Goal: Task Accomplishment & Management: Use online tool/utility

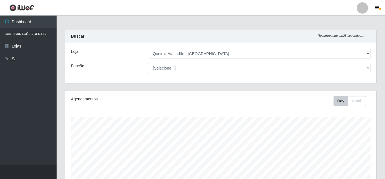
select select "462"
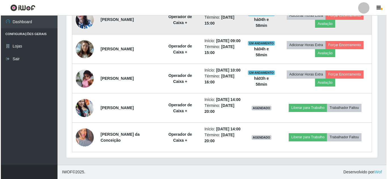
scroll to position [308, 0]
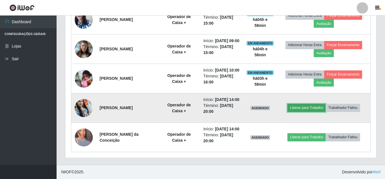
click at [295, 104] on button "Liberar para Trabalho" at bounding box center [307, 108] width 38 height 8
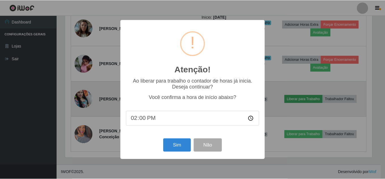
scroll to position [118, 308]
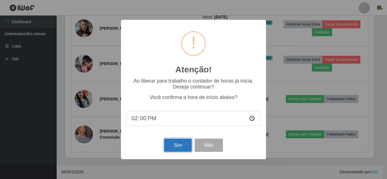
click at [177, 146] on button "Sim" at bounding box center [177, 145] width 27 height 13
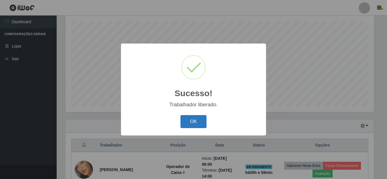
click at [199, 126] on button "OK" at bounding box center [193, 121] width 26 height 13
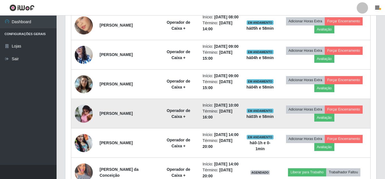
scroll to position [308, 0]
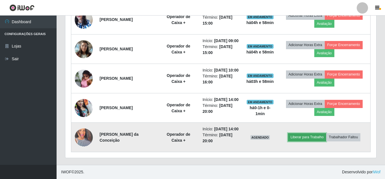
click at [319, 134] on button "Liberar para Trabalho" at bounding box center [307, 137] width 38 height 8
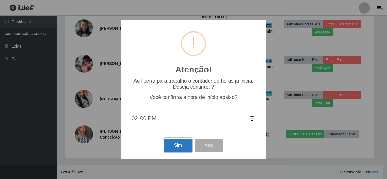
click at [183, 146] on button "Sim" at bounding box center [177, 145] width 27 height 13
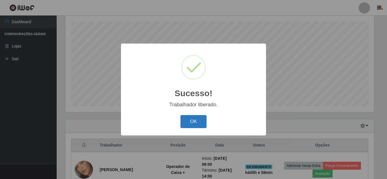
click at [184, 122] on button "OK" at bounding box center [193, 121] width 26 height 13
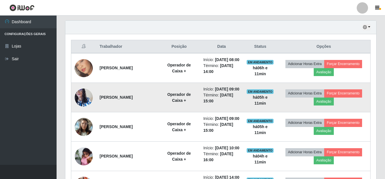
scroll to position [181, 0]
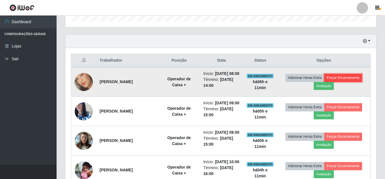
click at [343, 81] on button "Forçar Encerramento" at bounding box center [344, 78] width 38 height 8
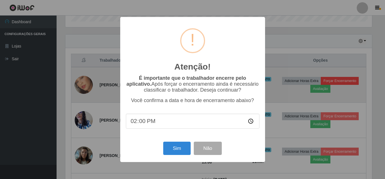
scroll to position [118, 308]
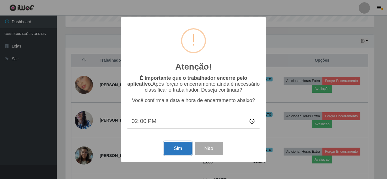
click at [175, 149] on button "Sim" at bounding box center [177, 148] width 27 height 13
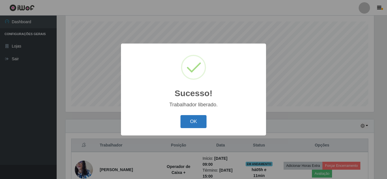
click at [203, 126] on button "OK" at bounding box center [193, 121] width 26 height 13
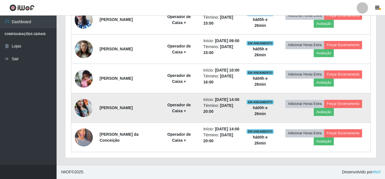
scroll to position [273, 0]
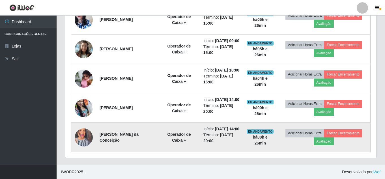
click at [81, 133] on img at bounding box center [84, 138] width 18 height 32
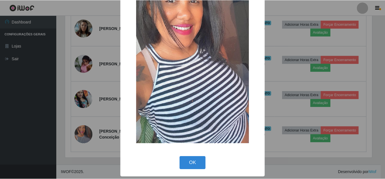
scroll to position [72, 0]
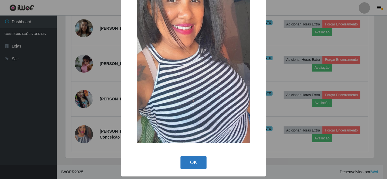
click at [193, 158] on button "OK" at bounding box center [193, 162] width 26 height 13
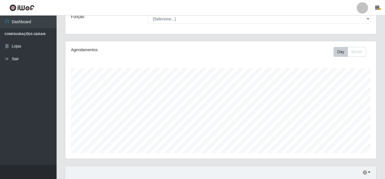
scroll to position [46, 0]
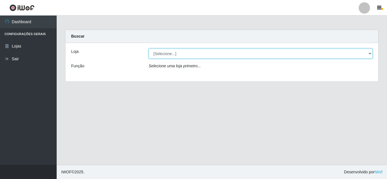
click at [178, 54] on select "[Selecione...] Queiroz [GEOGRAPHIC_DATA] - [GEOGRAPHIC_DATA]" at bounding box center [261, 54] width 224 height 10
select select "462"
click at [149, 49] on select "[Selecione...] Queiroz [GEOGRAPHIC_DATA] - [GEOGRAPHIC_DATA]" at bounding box center [261, 54] width 224 height 10
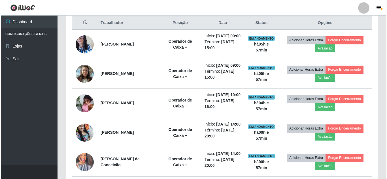
scroll to position [227, 0]
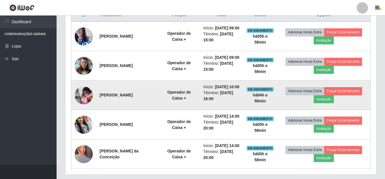
click at [90, 108] on img at bounding box center [84, 95] width 18 height 24
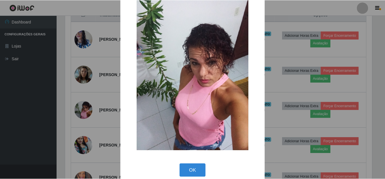
scroll to position [22, 0]
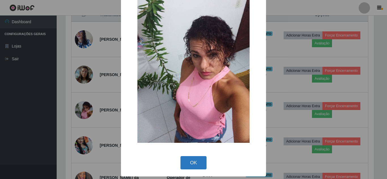
click at [189, 165] on button "OK" at bounding box center [193, 162] width 26 height 13
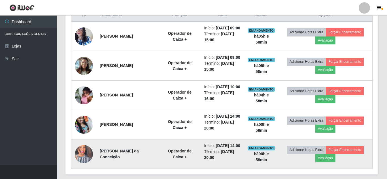
scroll to position [118, 311]
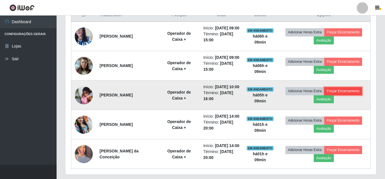
click at [356, 95] on button "Forçar Encerramento" at bounding box center [344, 91] width 38 height 8
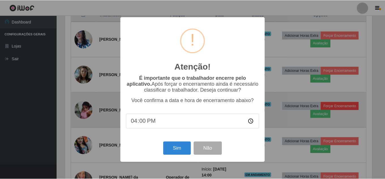
scroll to position [118, 308]
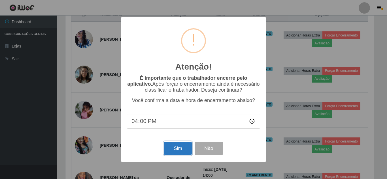
click at [181, 150] on button "Sim" at bounding box center [177, 148] width 27 height 13
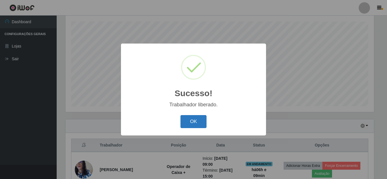
click at [193, 120] on button "OK" at bounding box center [193, 121] width 26 height 13
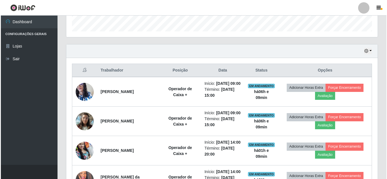
scroll to position [181, 0]
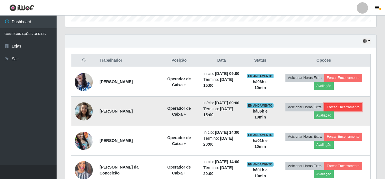
click at [354, 111] on button "Forçar Encerramento" at bounding box center [344, 107] width 38 height 8
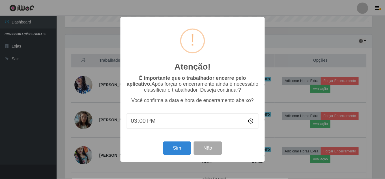
scroll to position [118, 308]
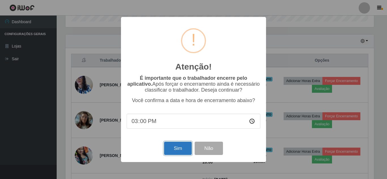
click at [189, 151] on button "Sim" at bounding box center [177, 148] width 27 height 13
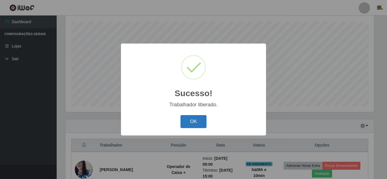
click at [198, 124] on button "OK" at bounding box center [193, 121] width 26 height 13
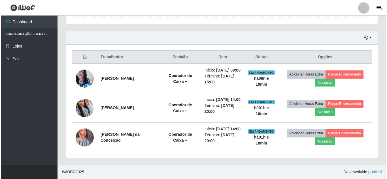
scroll to position [202, 0]
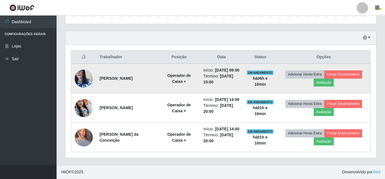
click at [84, 67] on img at bounding box center [84, 79] width 18 height 24
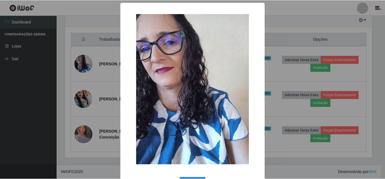
scroll to position [21, 0]
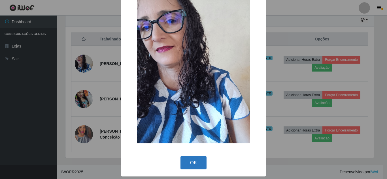
click at [191, 165] on button "OK" at bounding box center [193, 162] width 26 height 13
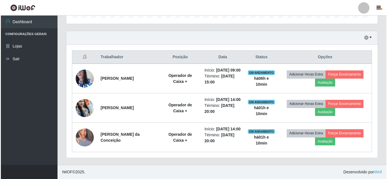
scroll to position [202, 0]
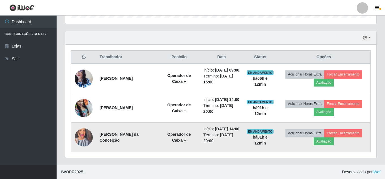
click at [82, 136] on img at bounding box center [84, 138] width 18 height 32
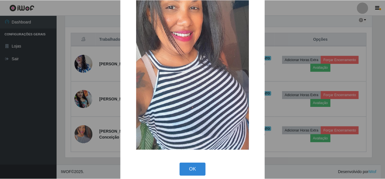
scroll to position [72, 0]
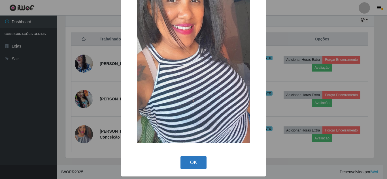
click at [187, 163] on button "OK" at bounding box center [193, 162] width 26 height 13
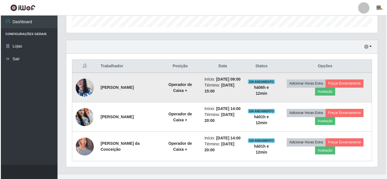
scroll to position [174, 0]
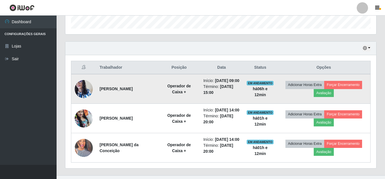
click at [84, 90] on img at bounding box center [84, 89] width 18 height 24
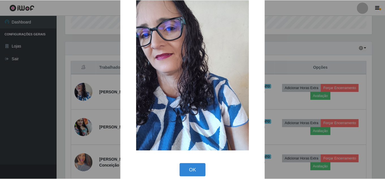
scroll to position [21, 0]
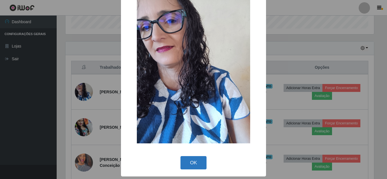
click at [186, 167] on button "OK" at bounding box center [193, 162] width 26 height 13
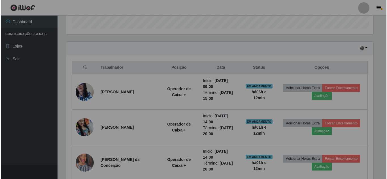
scroll to position [118, 311]
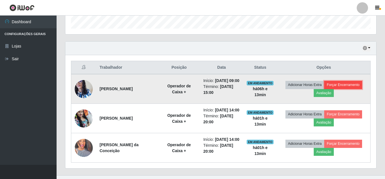
click at [329, 87] on button "Forçar Encerramento" at bounding box center [344, 85] width 38 height 8
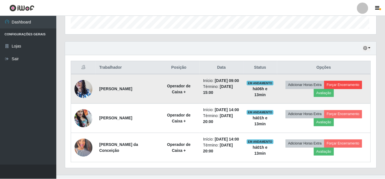
scroll to position [118, 308]
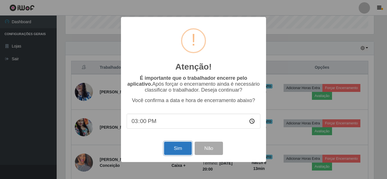
click at [176, 150] on button "Sim" at bounding box center [177, 148] width 27 height 13
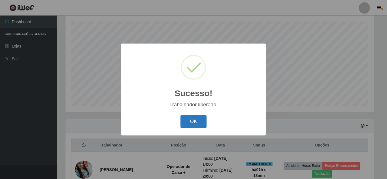
click at [198, 120] on button "OK" at bounding box center [193, 121] width 26 height 13
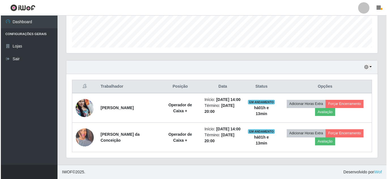
scroll to position [167, 0]
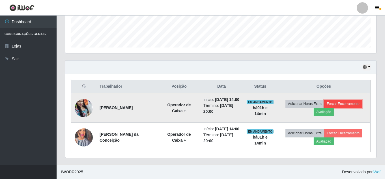
click at [360, 100] on button "Forçar Encerramento" at bounding box center [344, 104] width 38 height 8
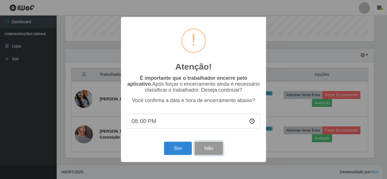
click at [206, 149] on button "Não" at bounding box center [209, 148] width 28 height 13
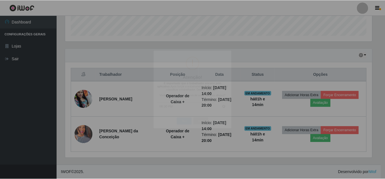
scroll to position [118, 311]
